Goal: Transaction & Acquisition: Book appointment/travel/reservation

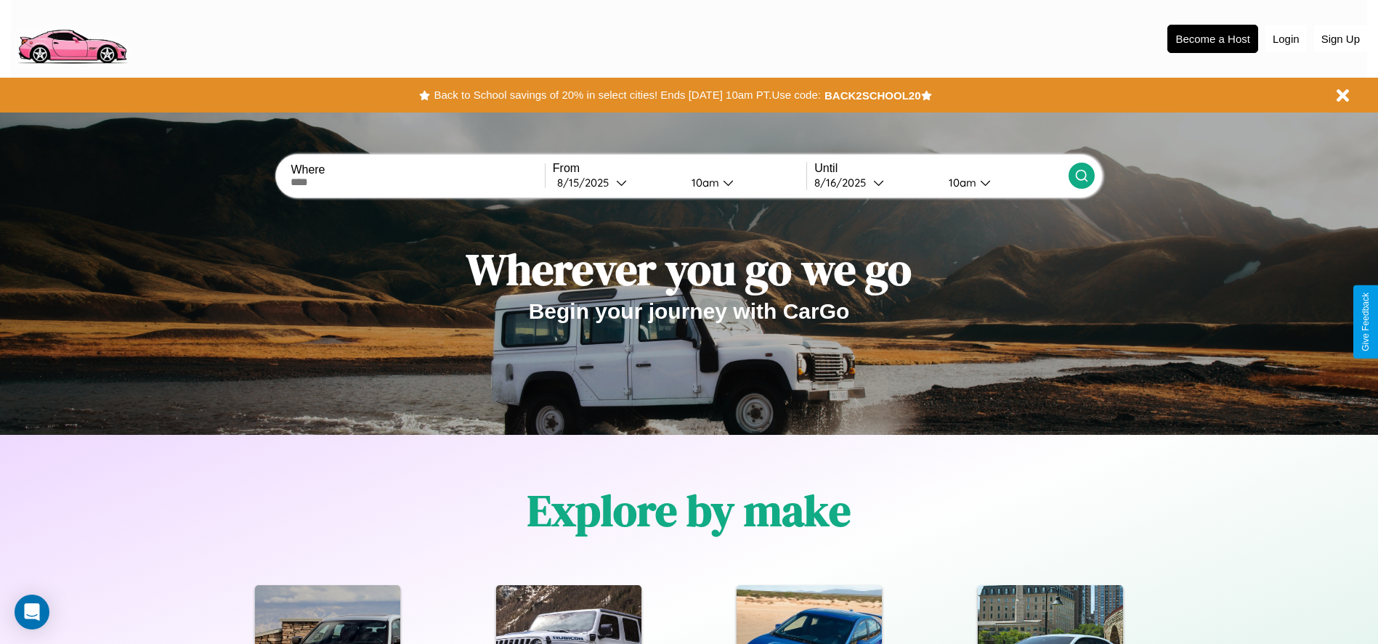
scroll to position [301, 0]
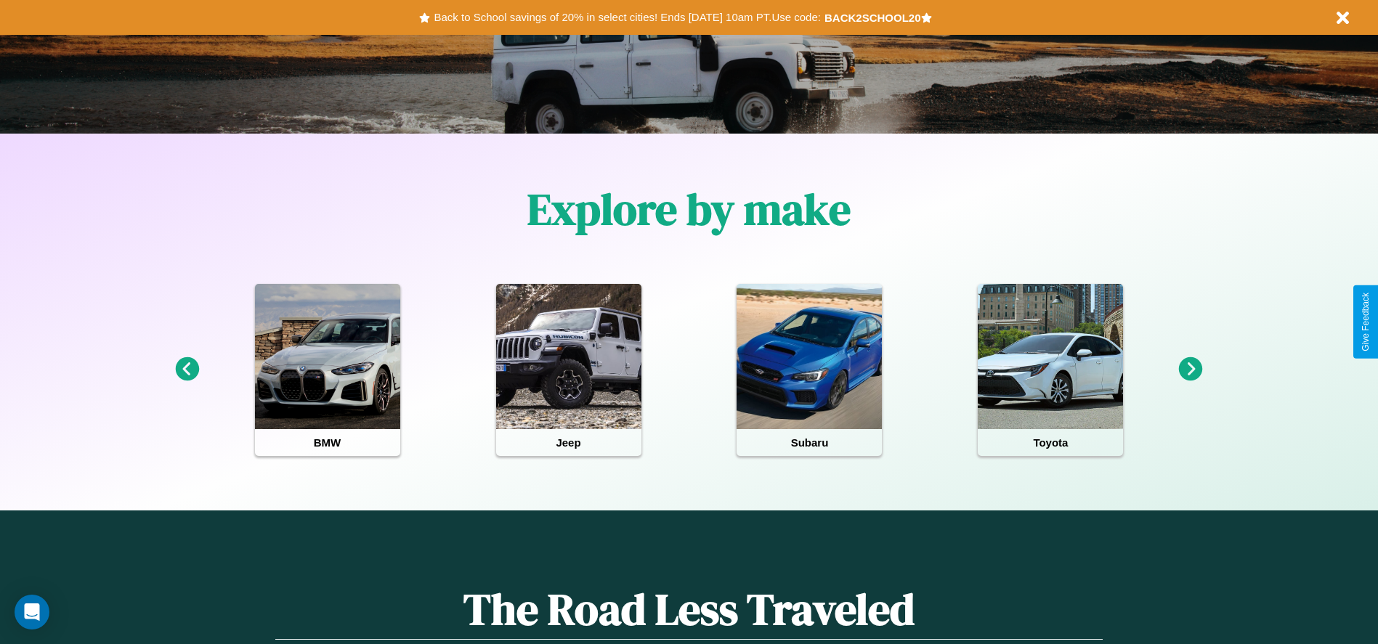
click at [1190, 370] on icon at bounding box center [1191, 369] width 24 height 24
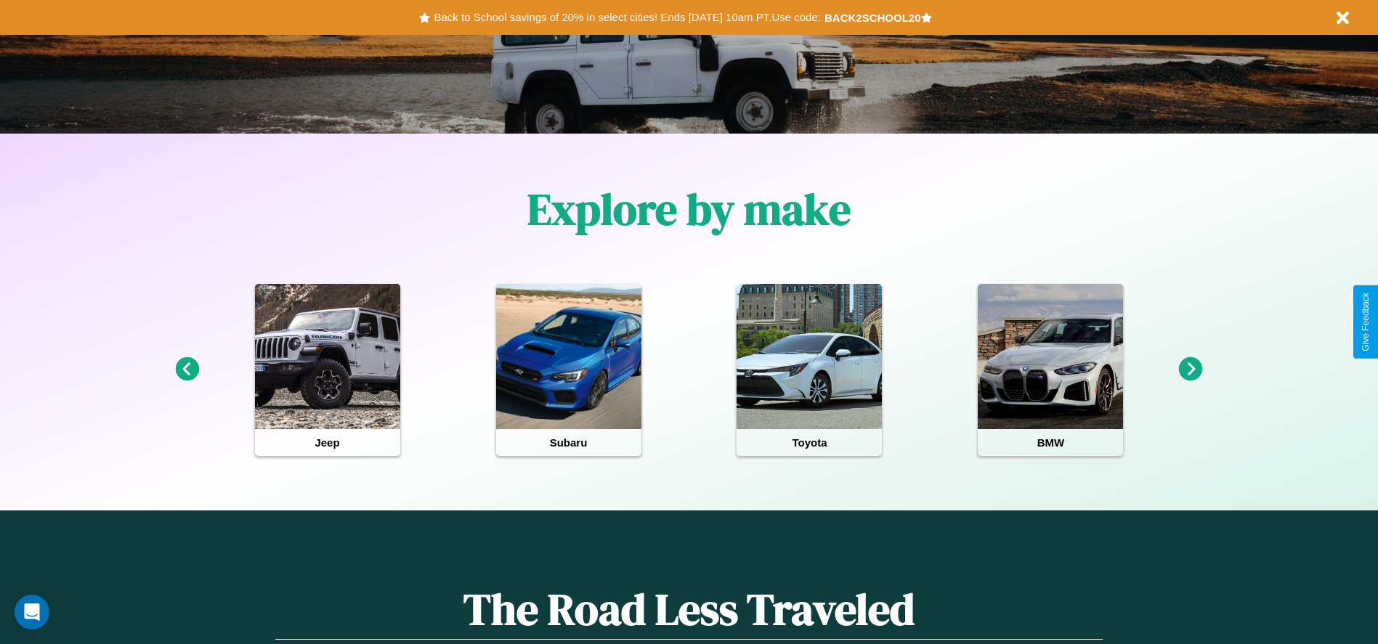
click at [1190, 370] on icon at bounding box center [1191, 369] width 24 height 24
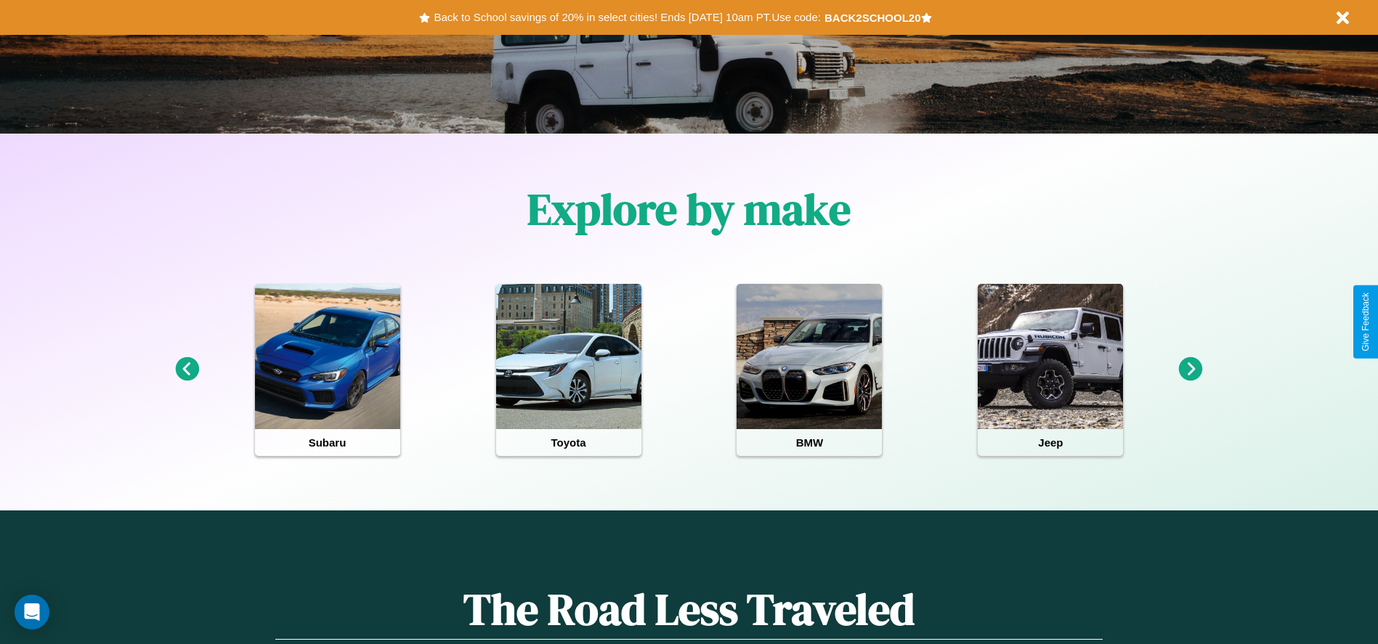
click at [1190, 370] on icon at bounding box center [1191, 369] width 24 height 24
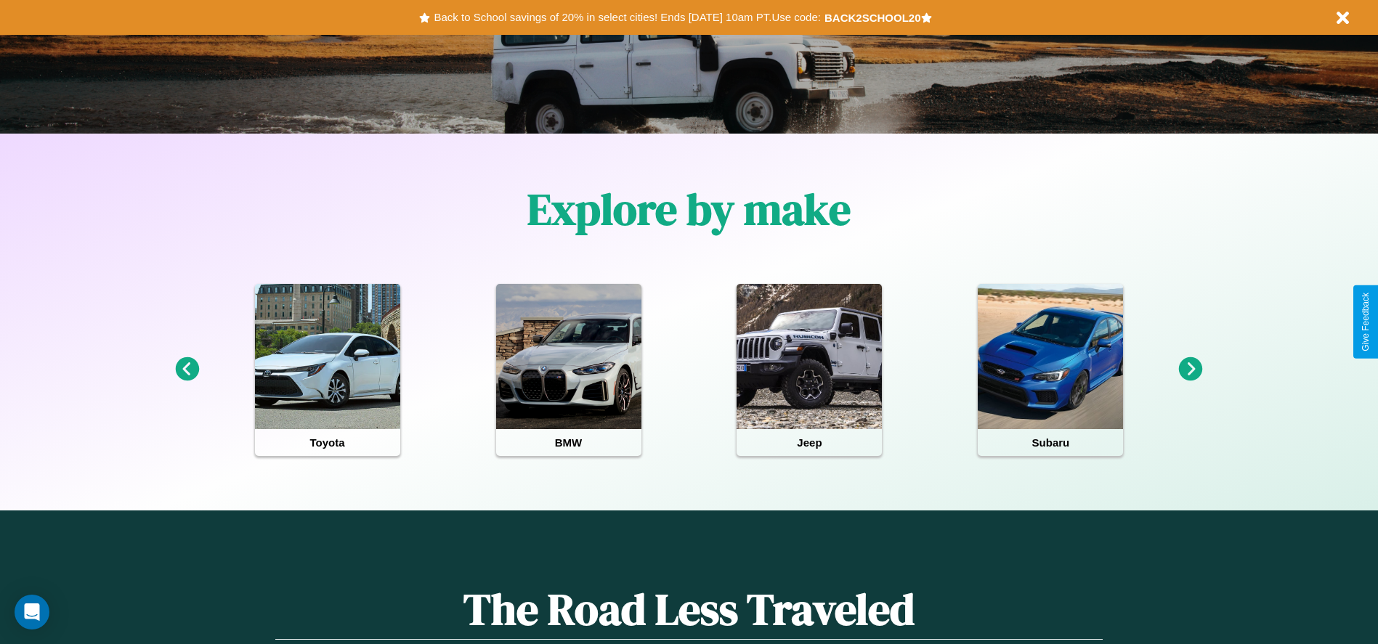
click at [1190, 370] on icon at bounding box center [1191, 369] width 24 height 24
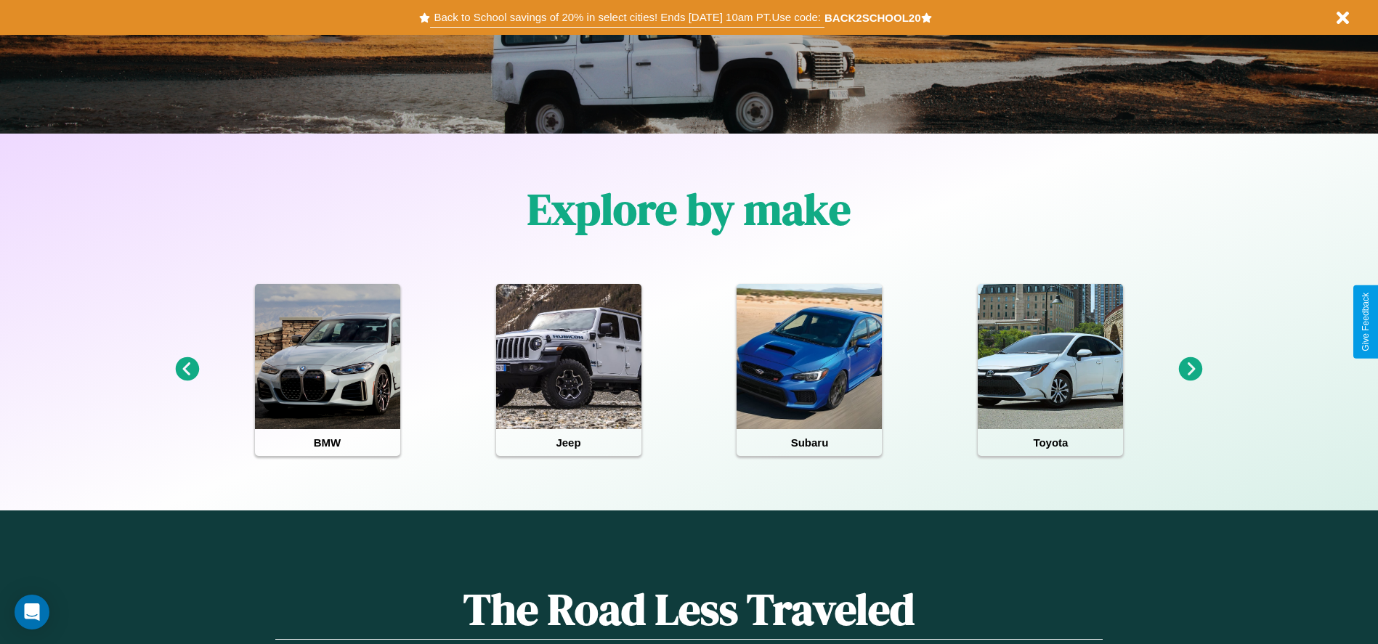
click at [627, 17] on button "Back to School savings of 20% in select cities! Ends [DATE] 10am PT. Use code:" at bounding box center [627, 17] width 394 height 20
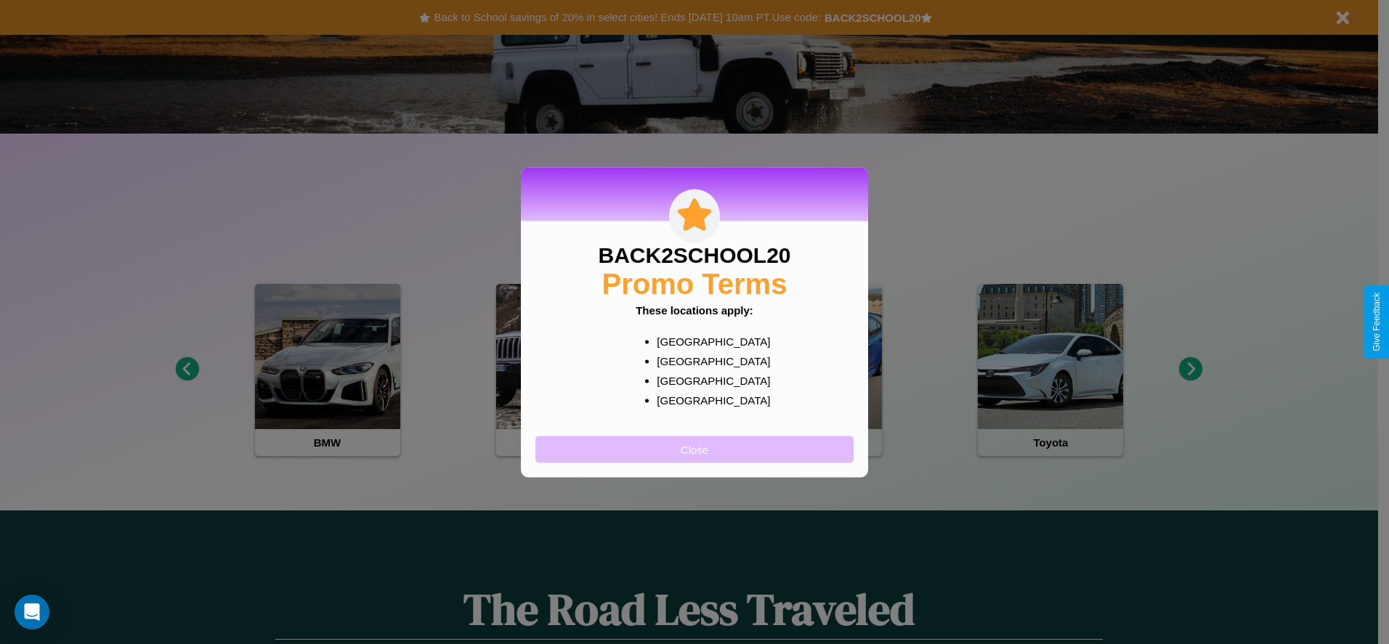
click at [694, 449] on button "Close" at bounding box center [694, 449] width 318 height 27
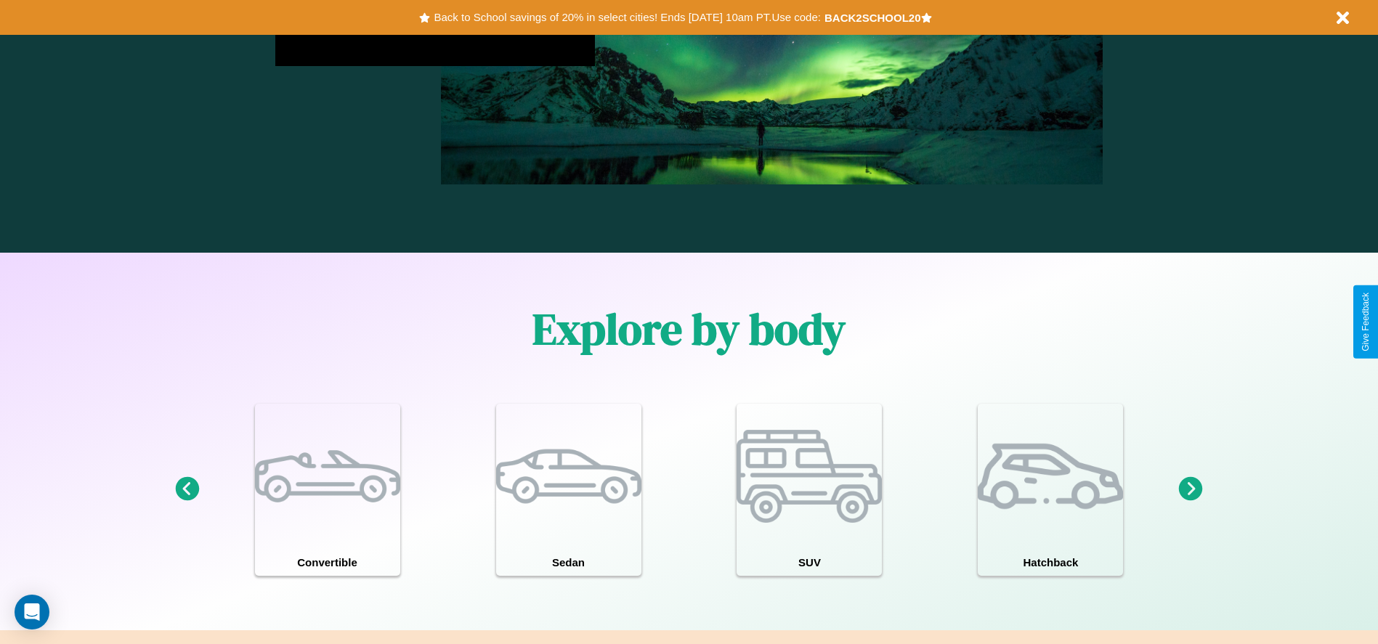
scroll to position [1757, 0]
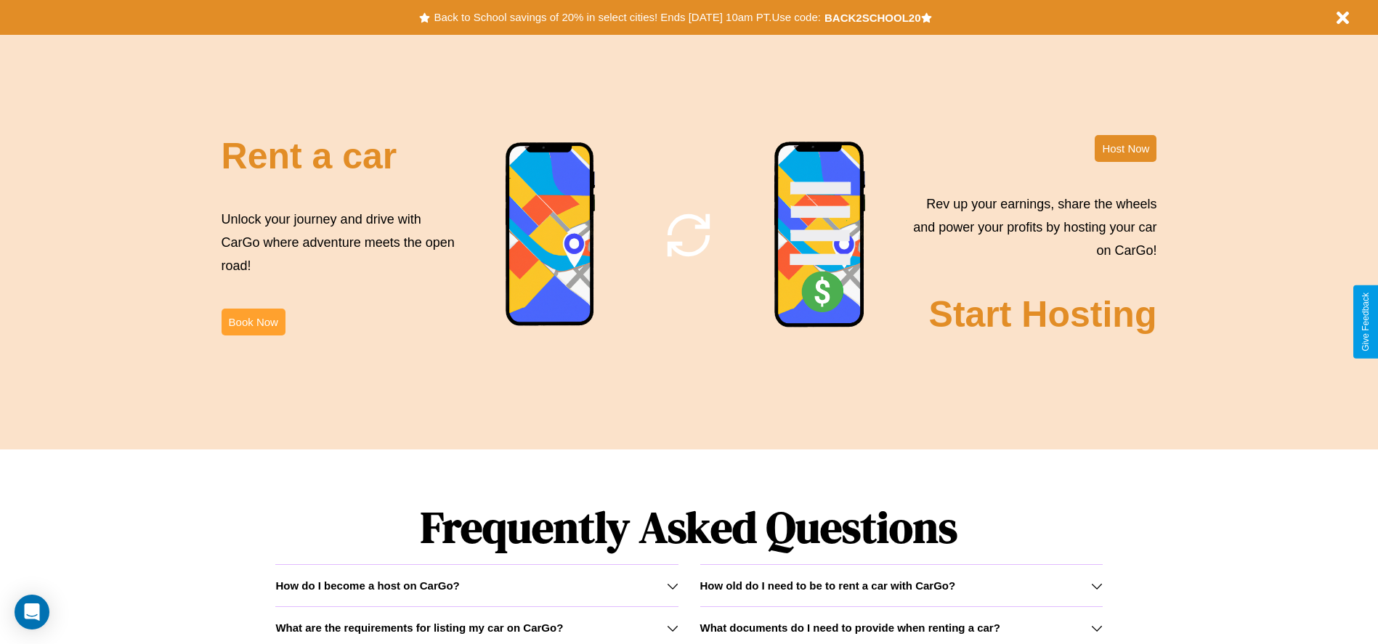
click at [253, 322] on button "Book Now" at bounding box center [254, 322] width 64 height 27
